Goal: Task Accomplishment & Management: Manage account settings

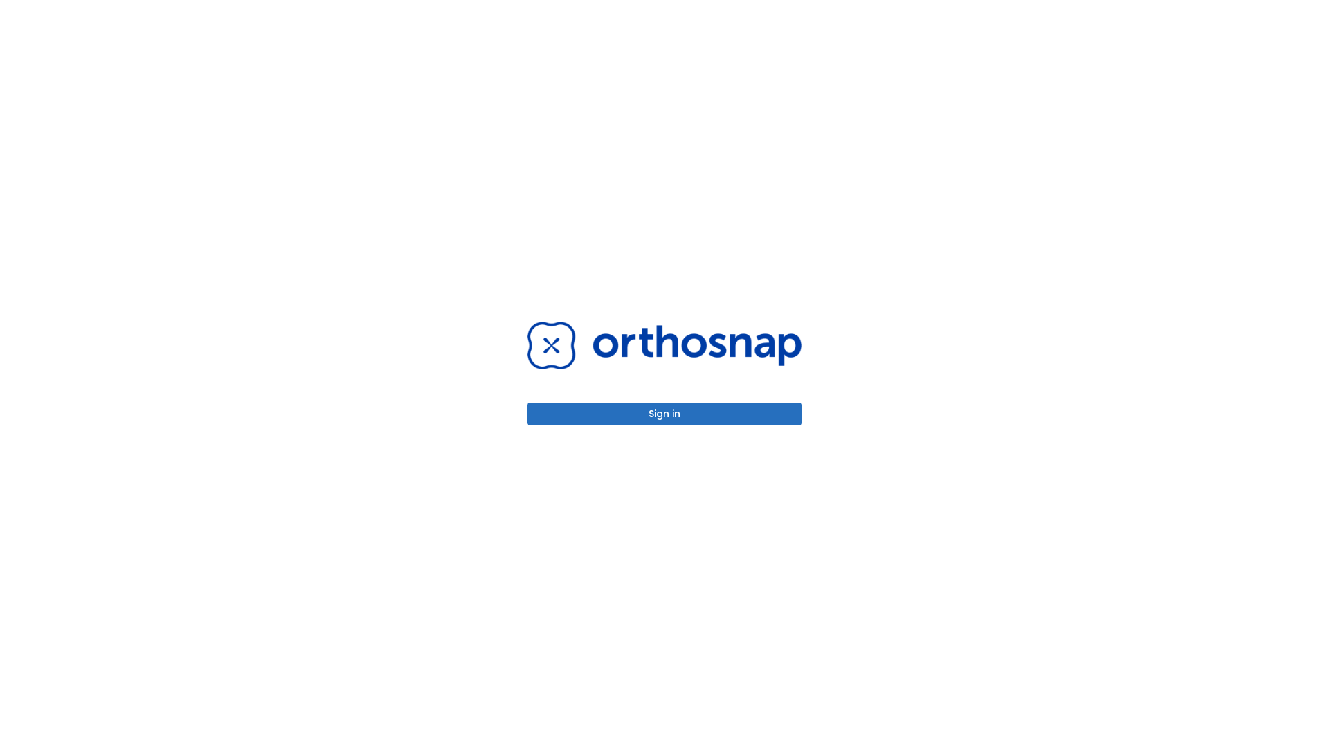
click at [664, 414] on button "Sign in" at bounding box center [664, 414] width 274 height 23
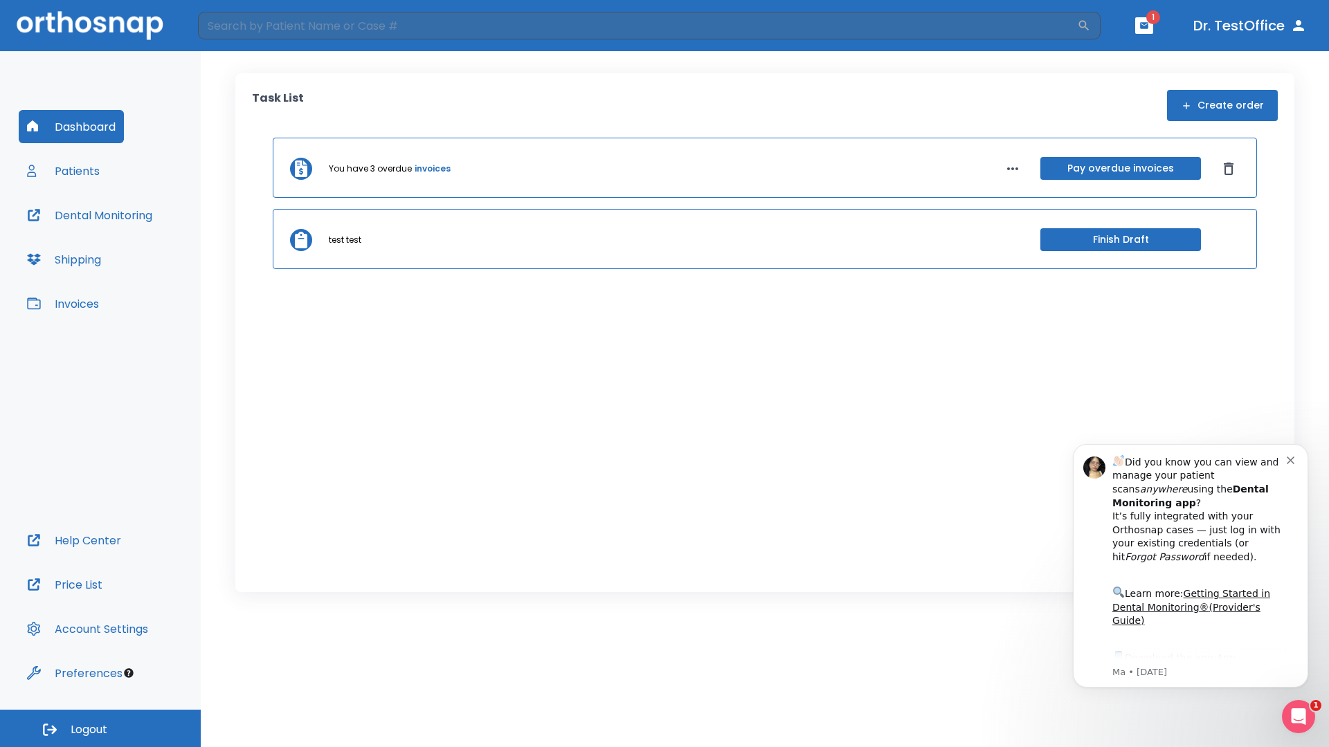
click at [100, 729] on span "Logout" at bounding box center [89, 730] width 37 height 15
